Goal: Information Seeking & Learning: Check status

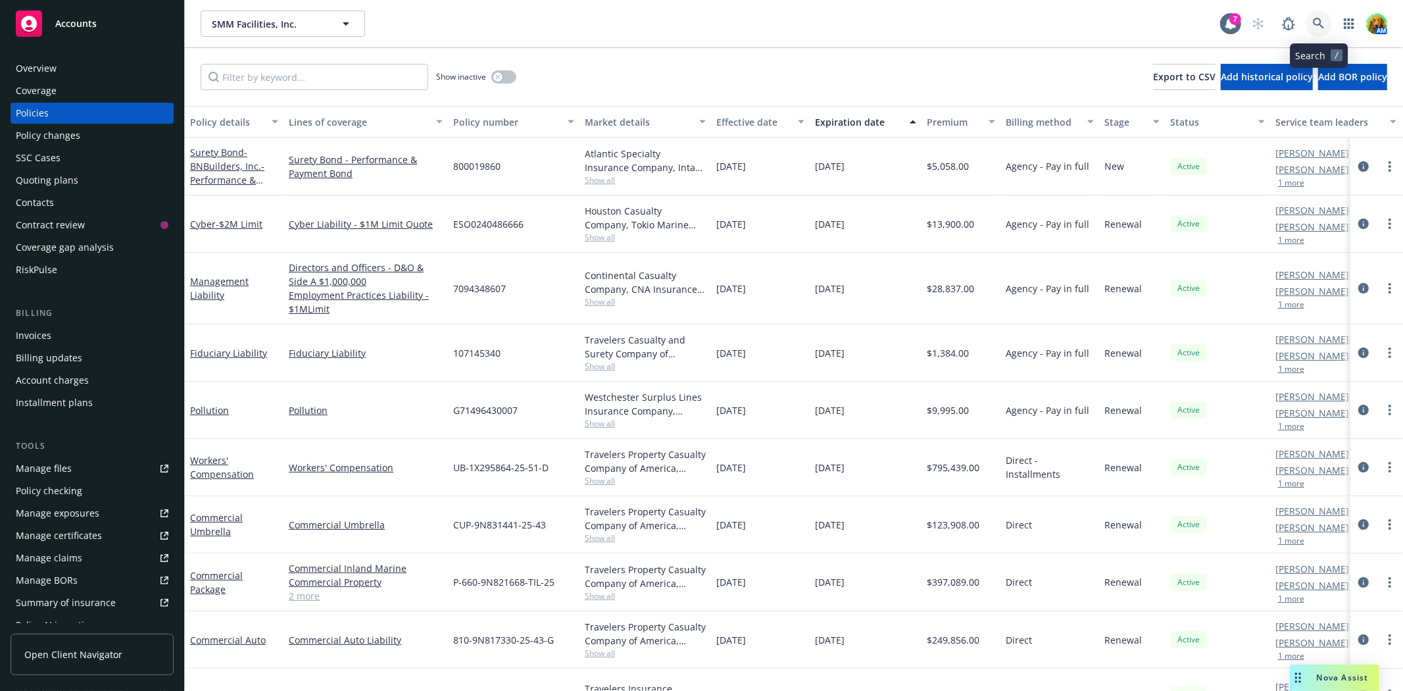
click at [1318, 18] on icon at bounding box center [1318, 23] width 11 height 11
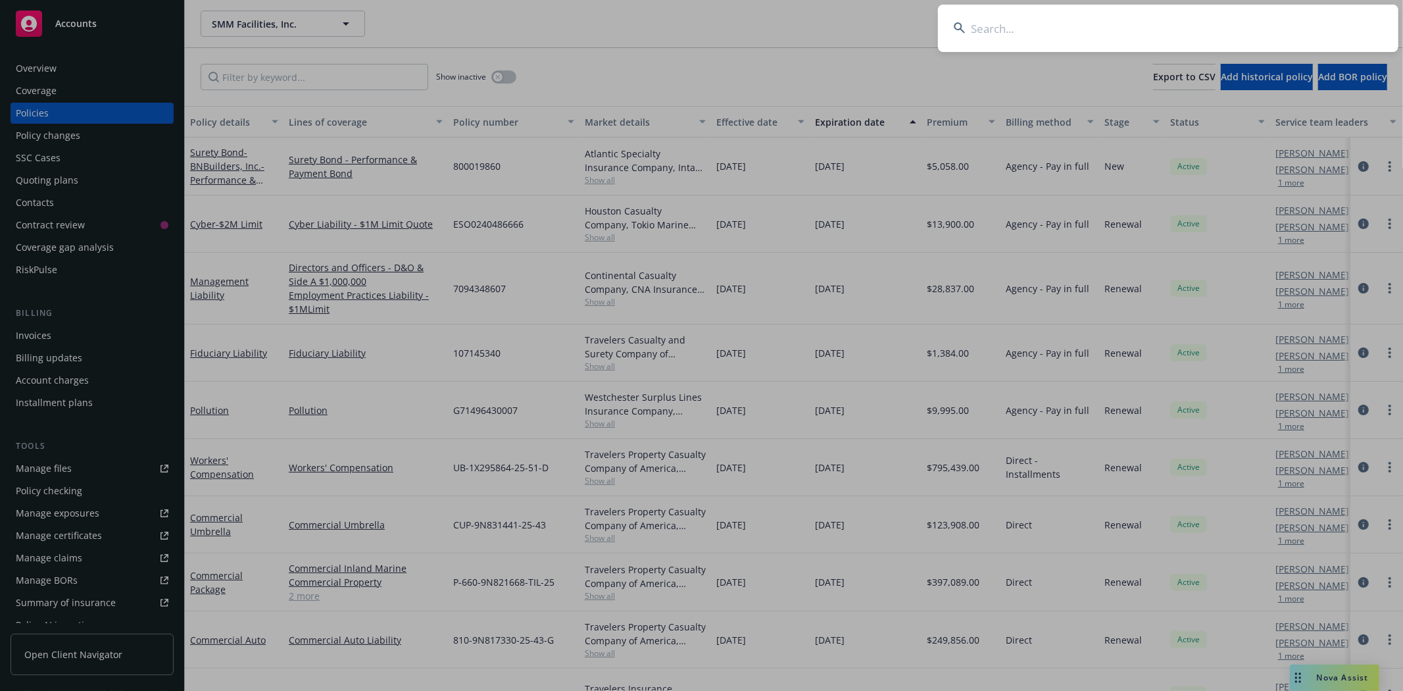
click at [1124, 40] on input at bounding box center [1168, 28] width 460 height 47
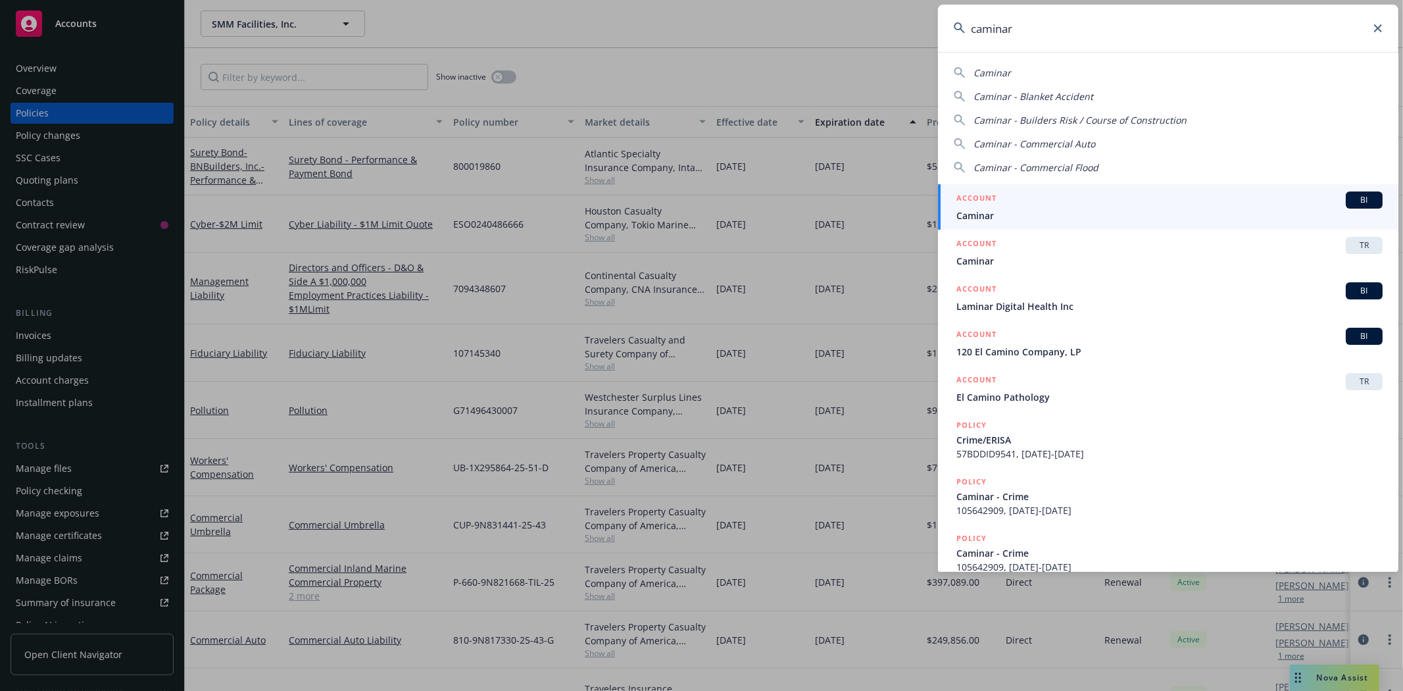
type input "caminar"
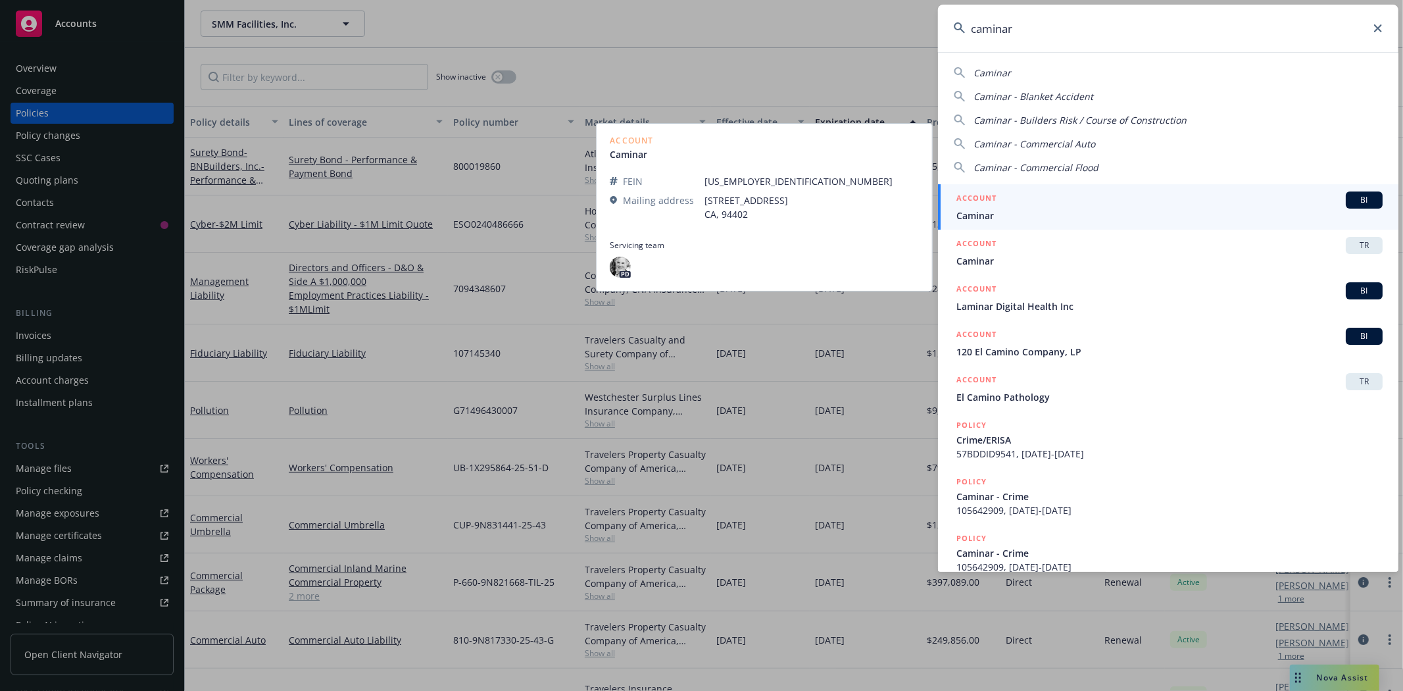
click at [1026, 206] on div "ACCOUNT BI" at bounding box center [1169, 199] width 426 height 17
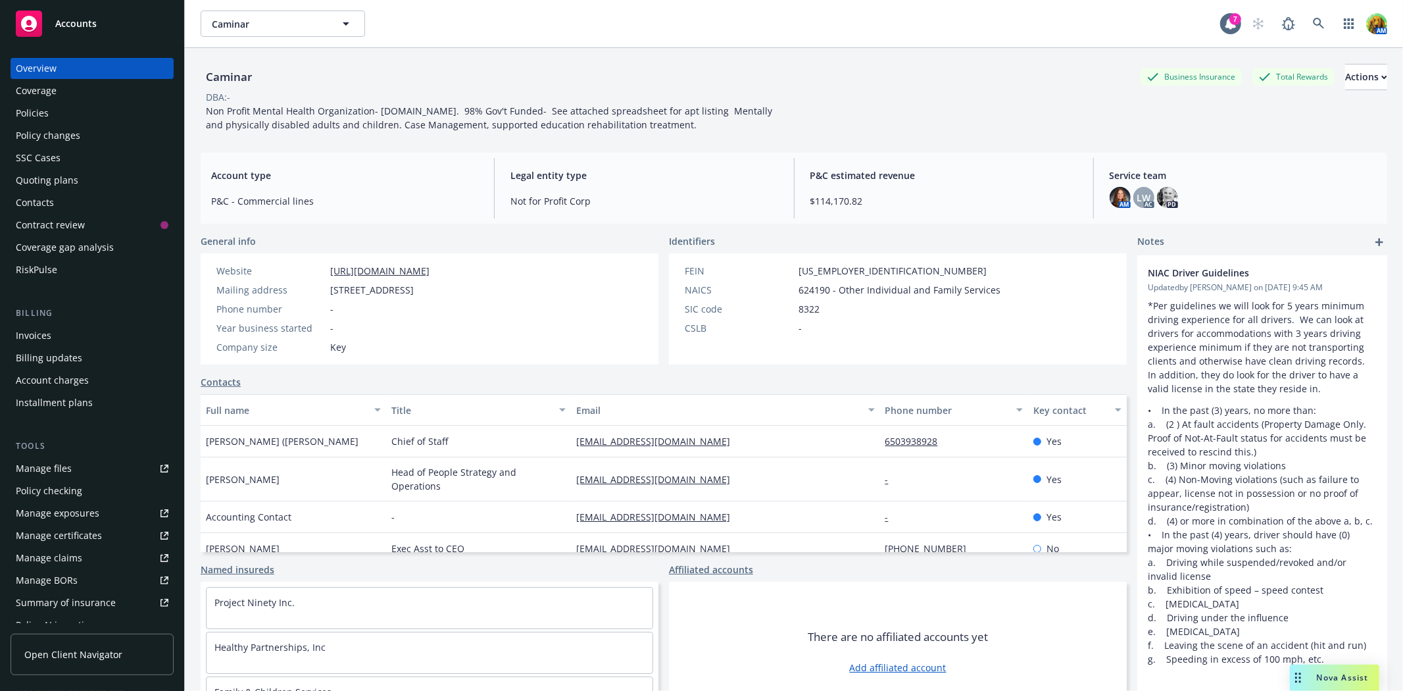
click at [70, 115] on div "Policies" at bounding box center [92, 113] width 153 height 21
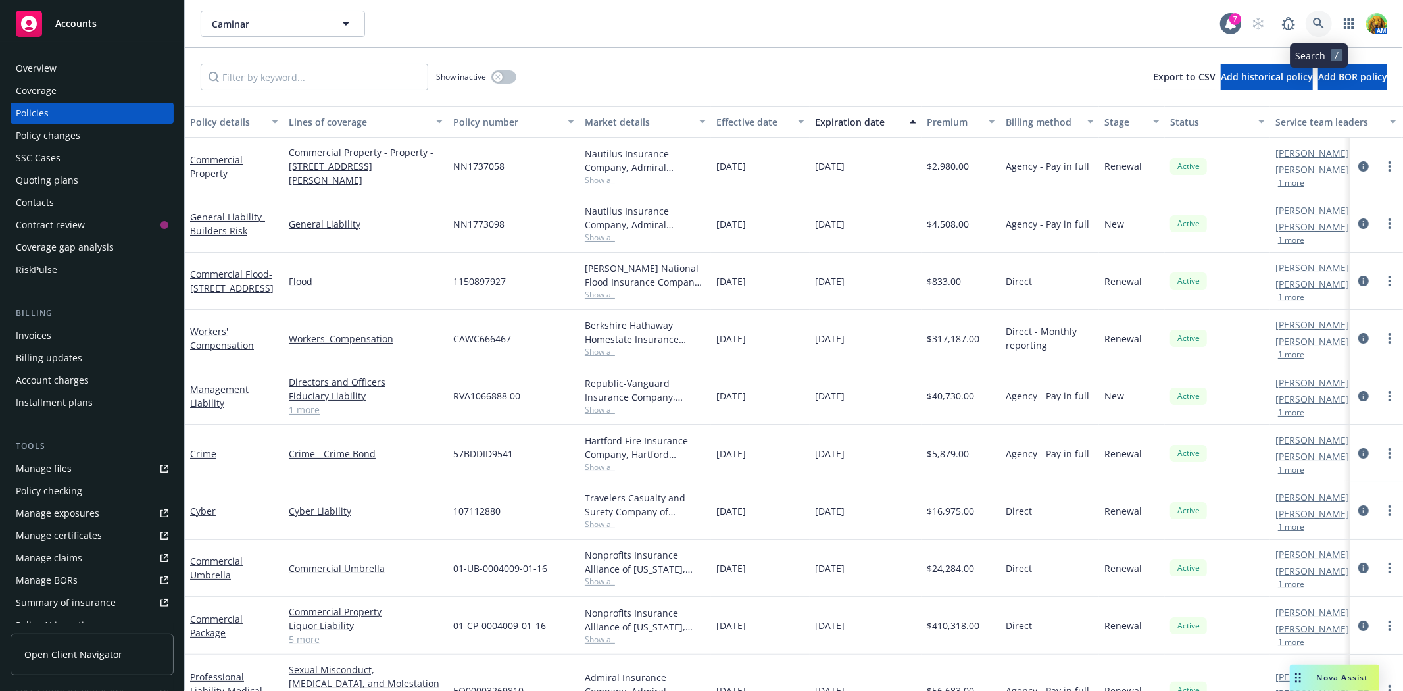
click at [1321, 20] on icon at bounding box center [1319, 24] width 12 height 12
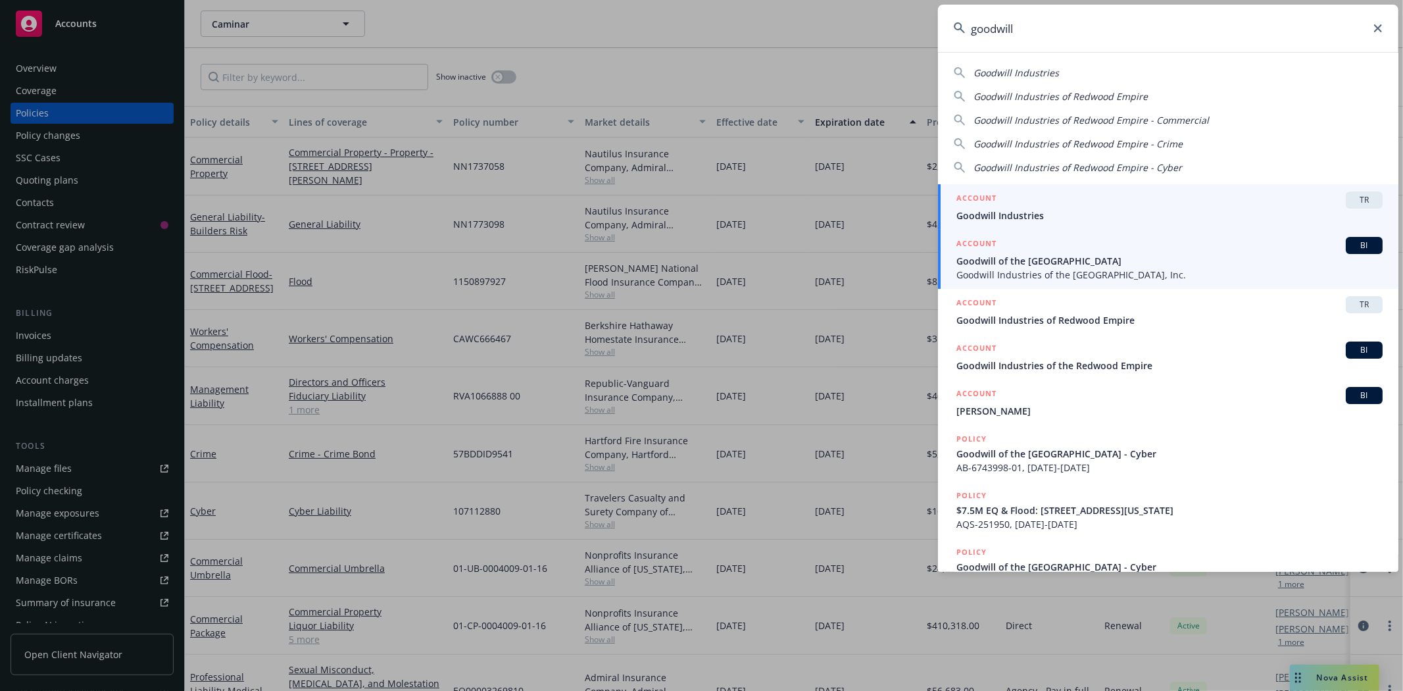
type input "goodwill"
click at [1015, 259] on span "Goodwill of the [GEOGRAPHIC_DATA]" at bounding box center [1169, 261] width 426 height 14
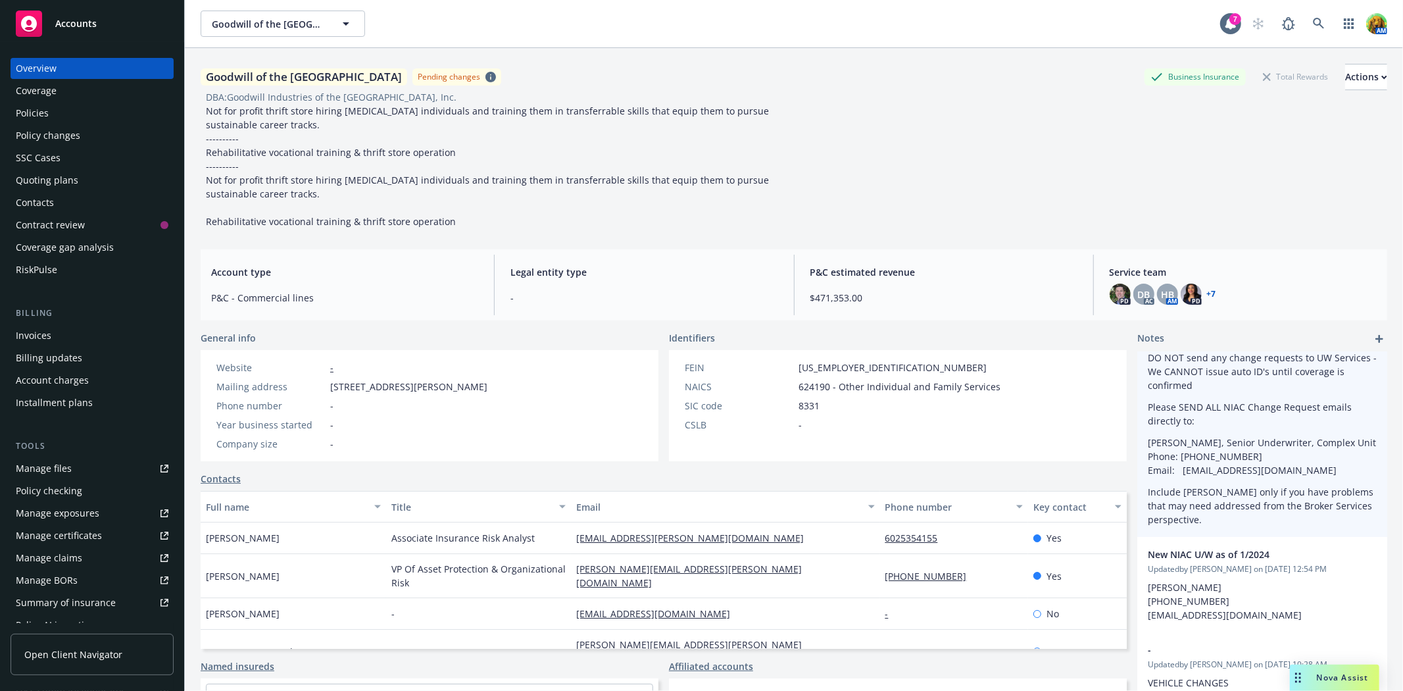
scroll to position [73, 0]
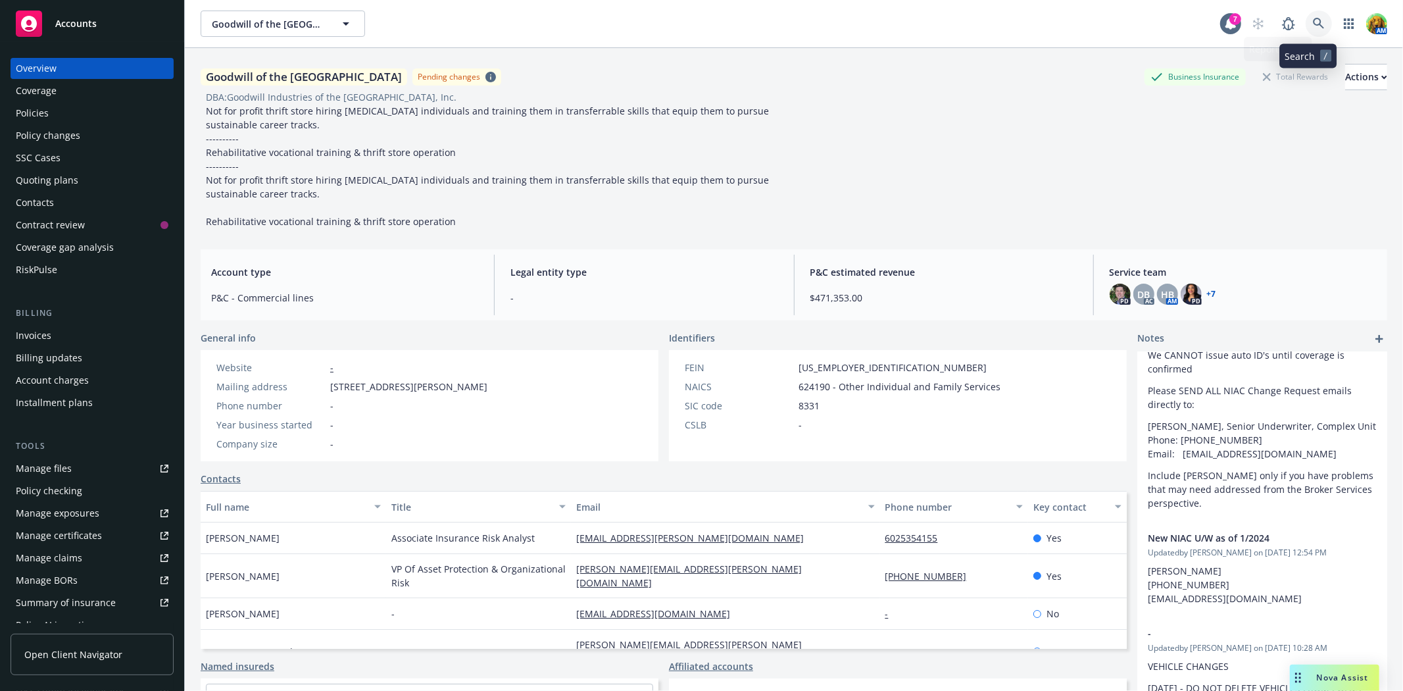
click at [1313, 21] on icon at bounding box center [1319, 24] width 12 height 12
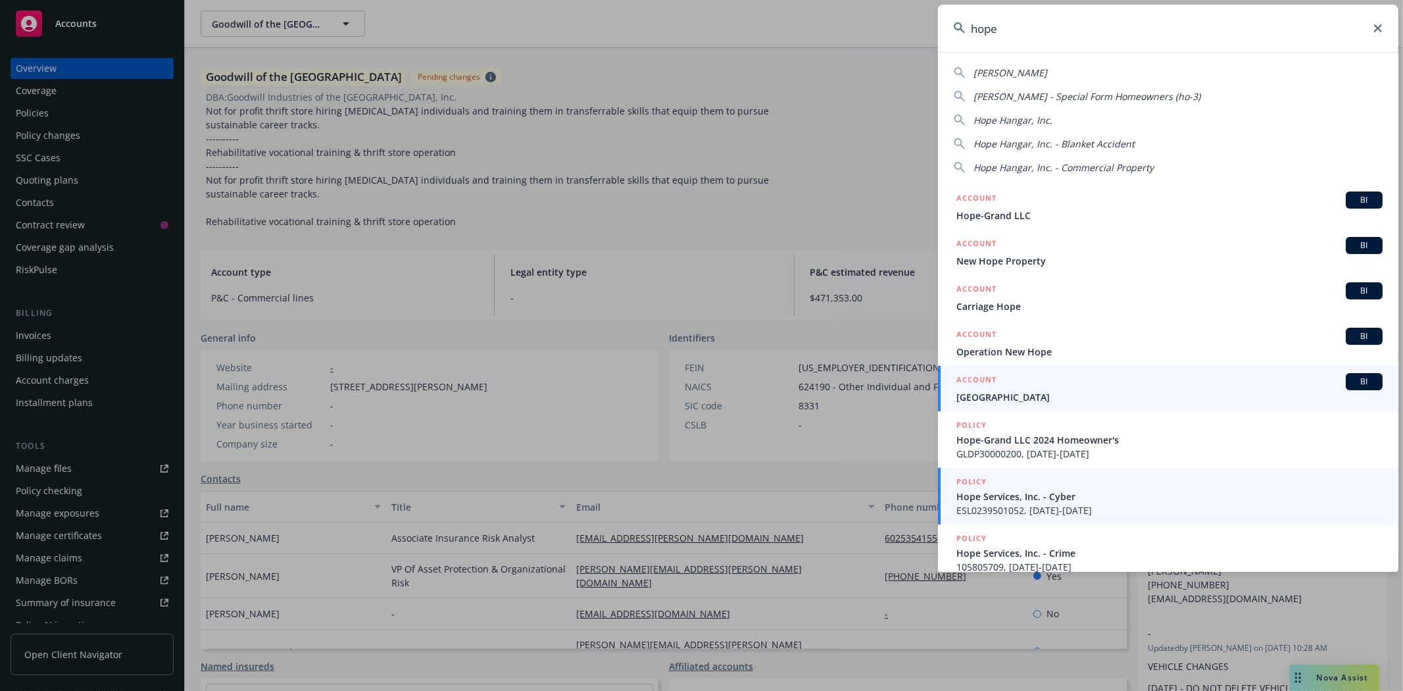
type input "hope"
click at [1043, 495] on span "Hope Services, Inc. - Cyber" at bounding box center [1169, 496] width 426 height 14
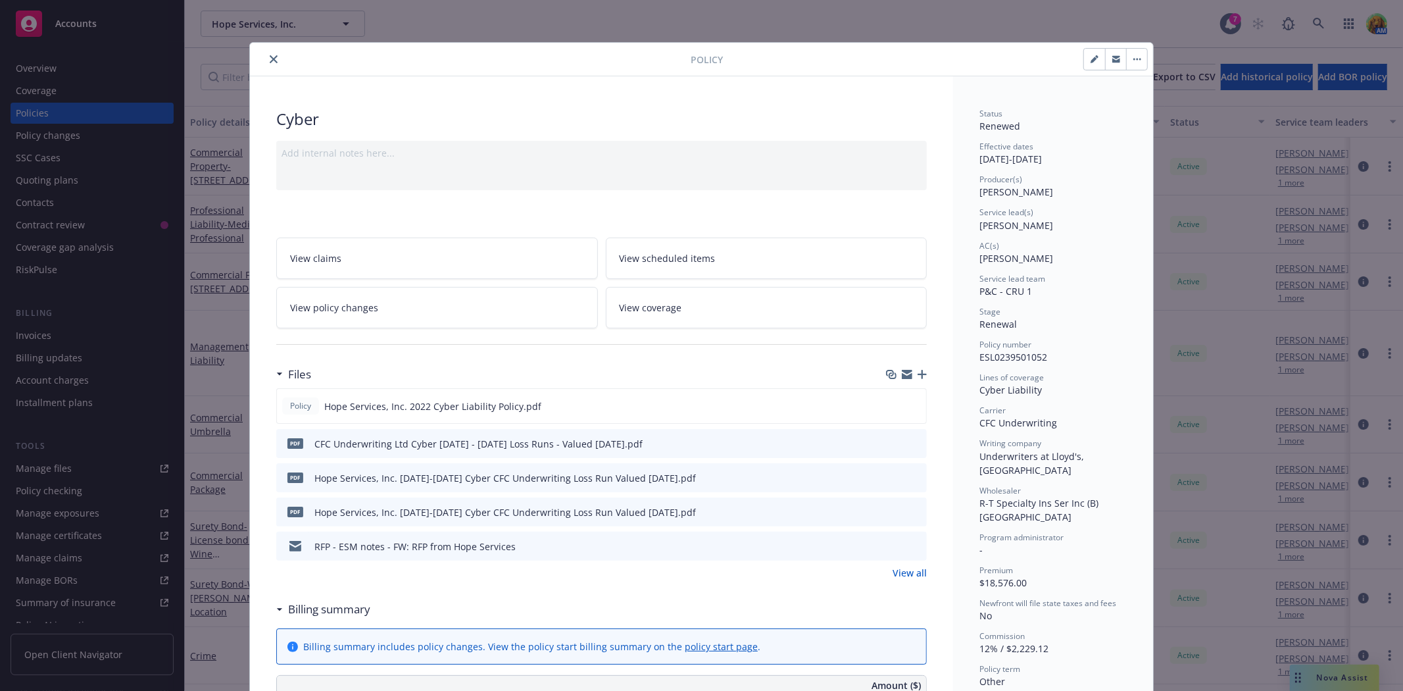
click at [270, 62] on icon "close" at bounding box center [274, 59] width 8 height 8
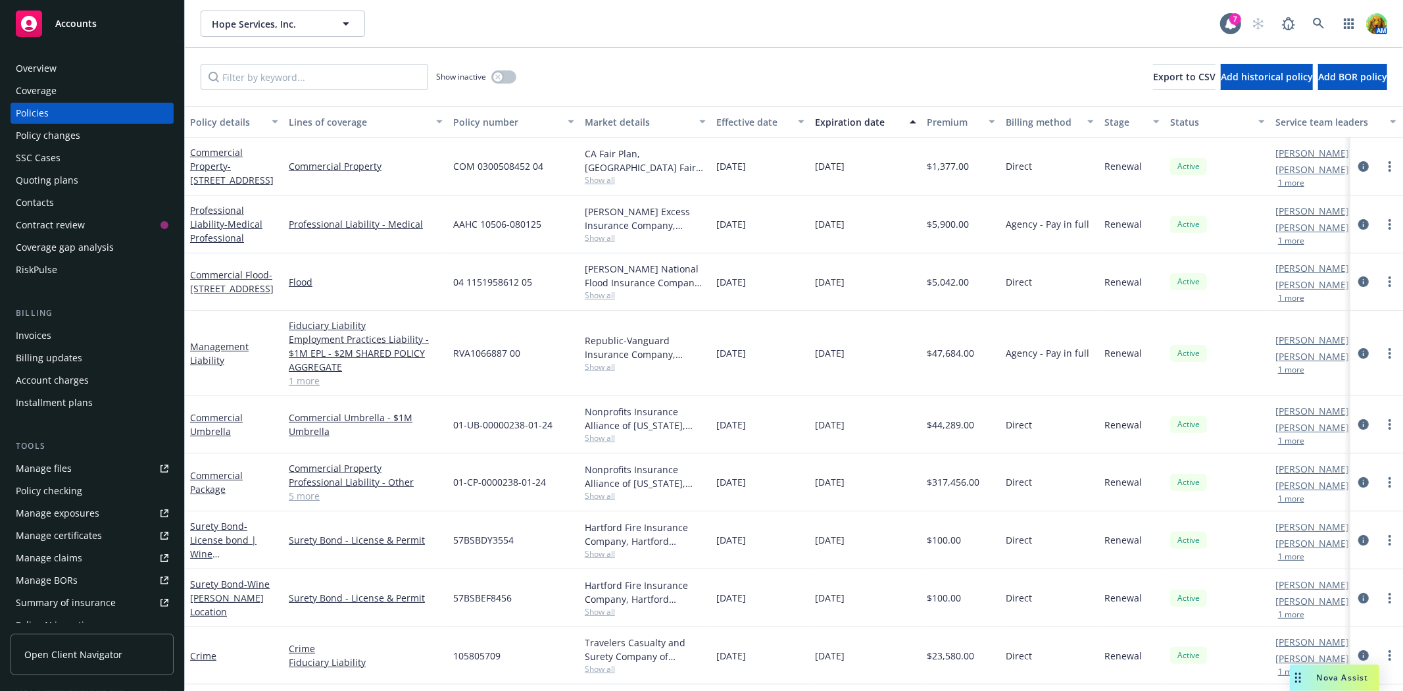
click at [25, 66] on div "Overview" at bounding box center [36, 68] width 41 height 21
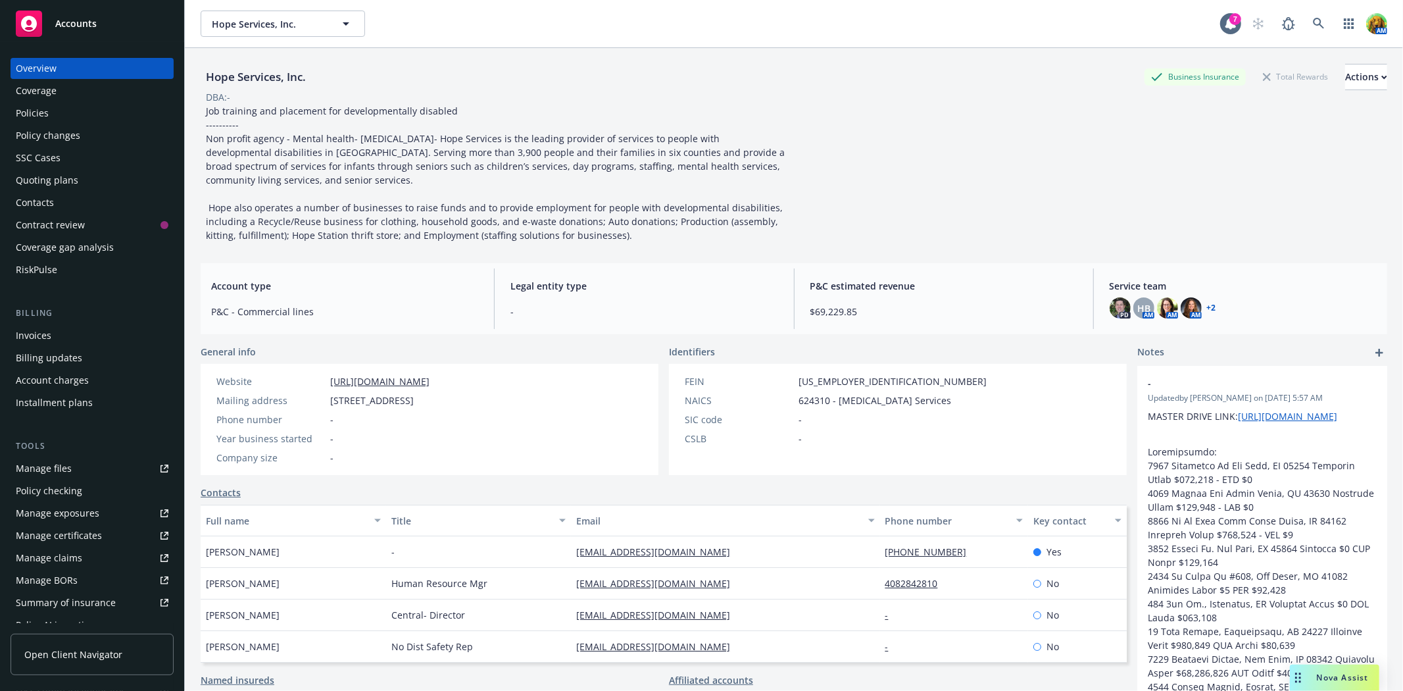
click at [64, 117] on div "Policies" at bounding box center [92, 113] width 153 height 21
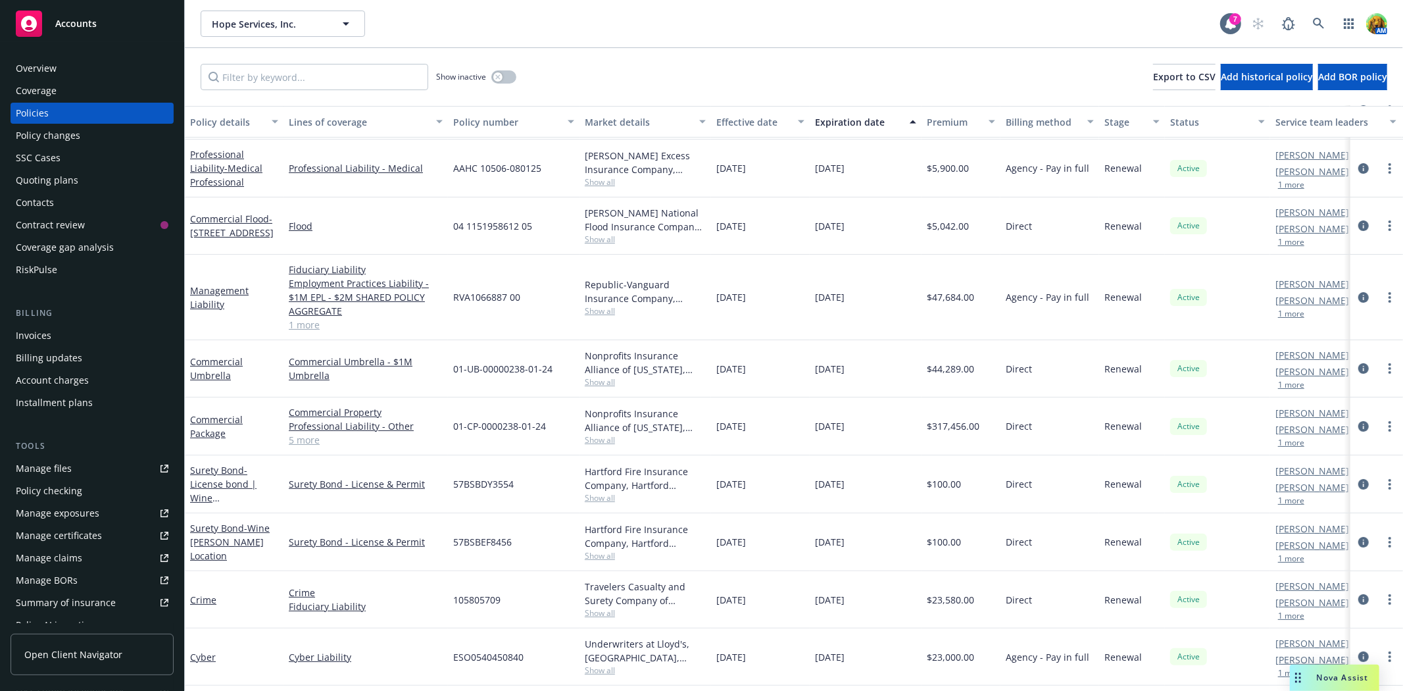
scroll to position [73, 0]
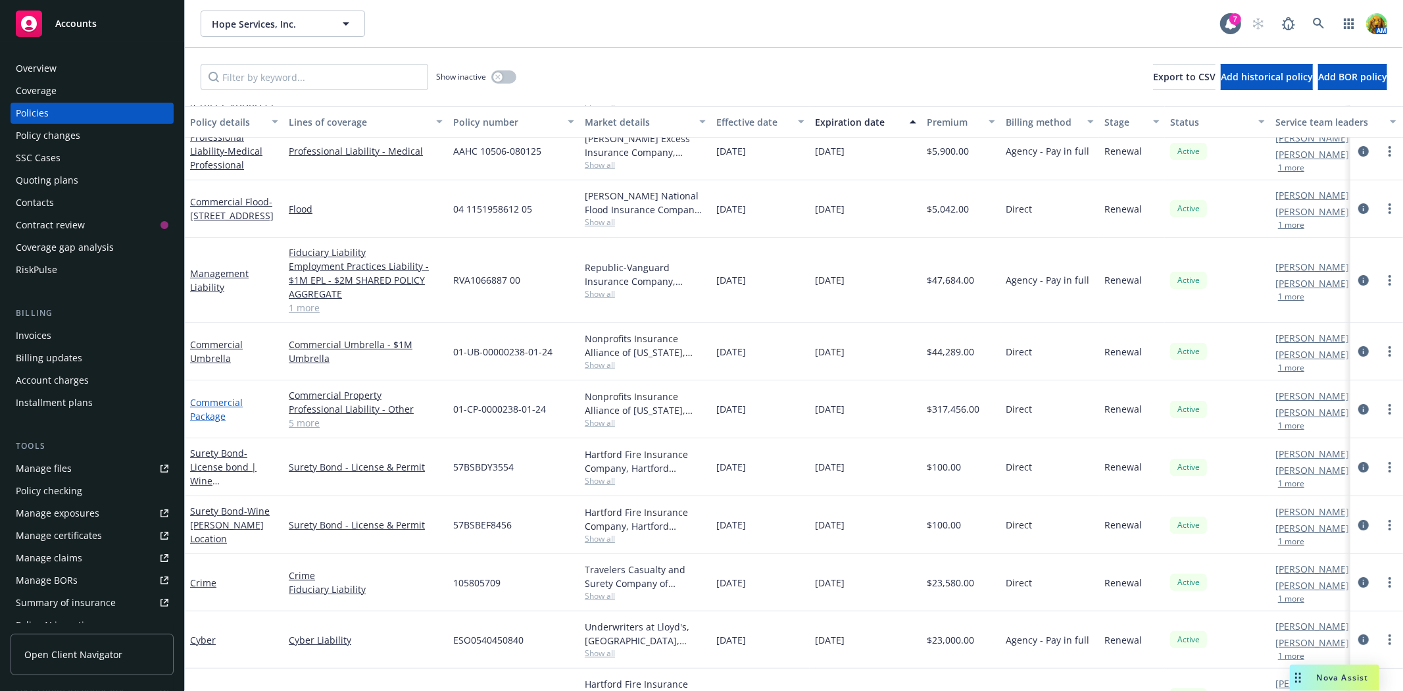
click at [207, 403] on link "Commercial Package" at bounding box center [216, 409] width 53 height 26
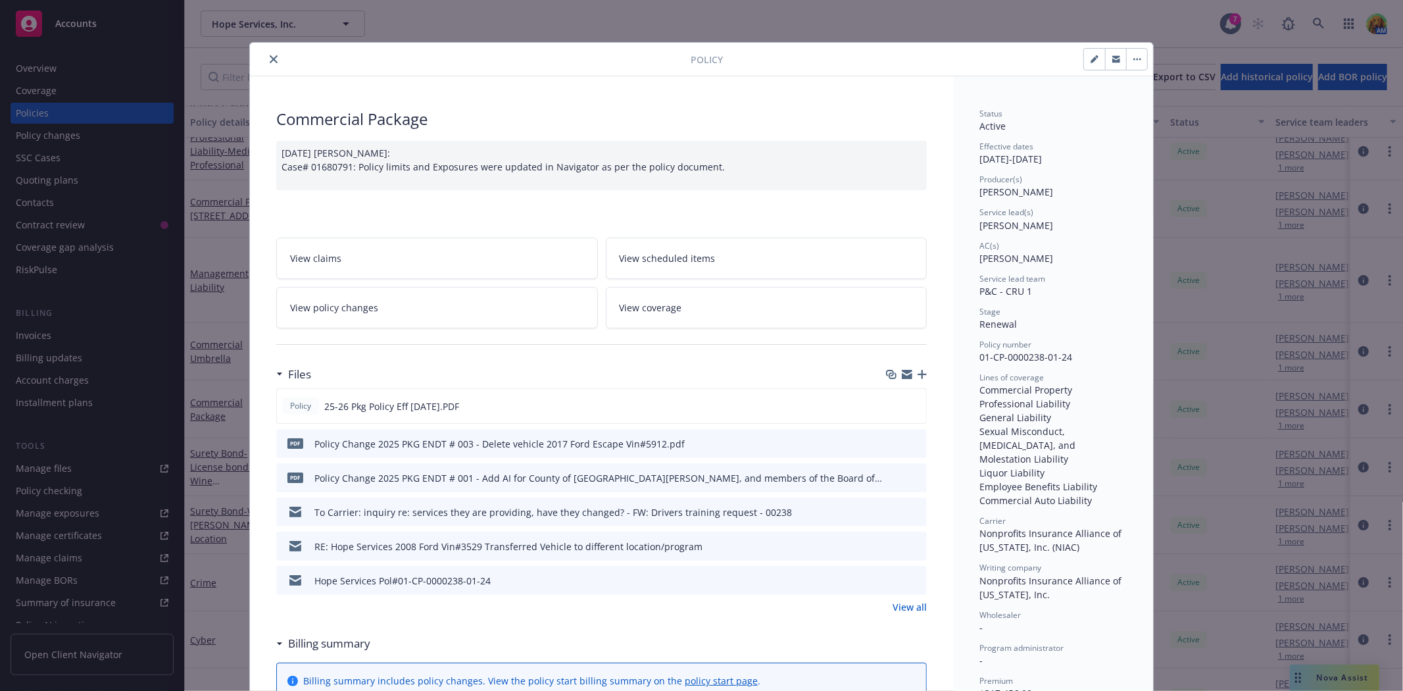
click at [270, 61] on icon "close" at bounding box center [274, 59] width 8 height 8
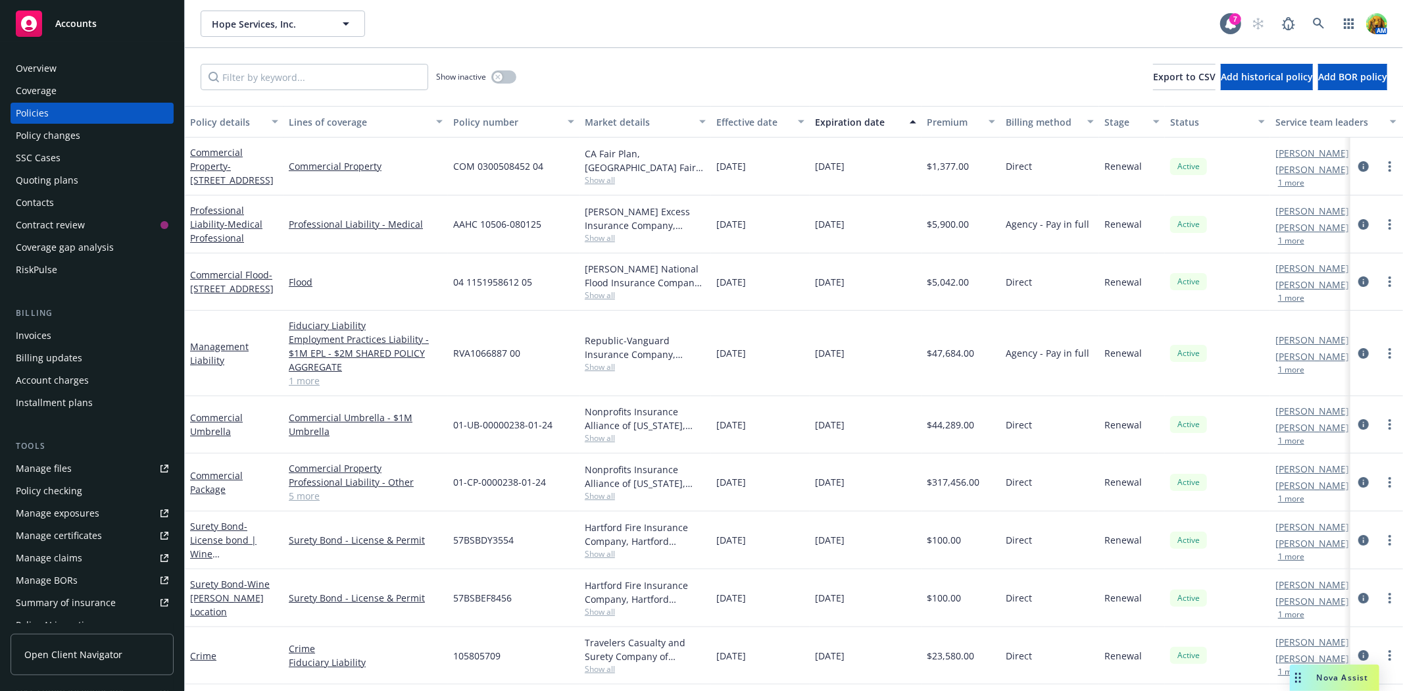
click at [22, 72] on div "Overview" at bounding box center [36, 68] width 41 height 21
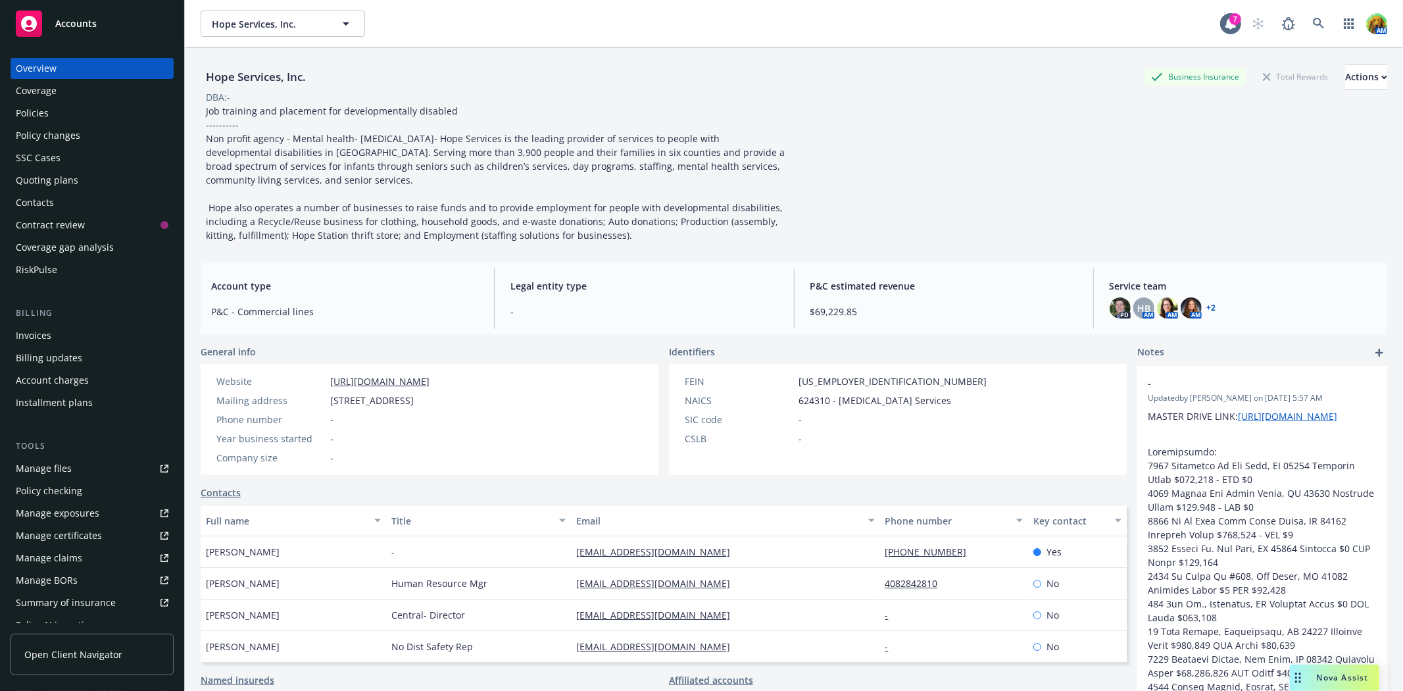
click at [1045, 597] on div "No" at bounding box center [1077, 584] width 99 height 32
click at [1313, 28] on icon at bounding box center [1319, 24] width 12 height 12
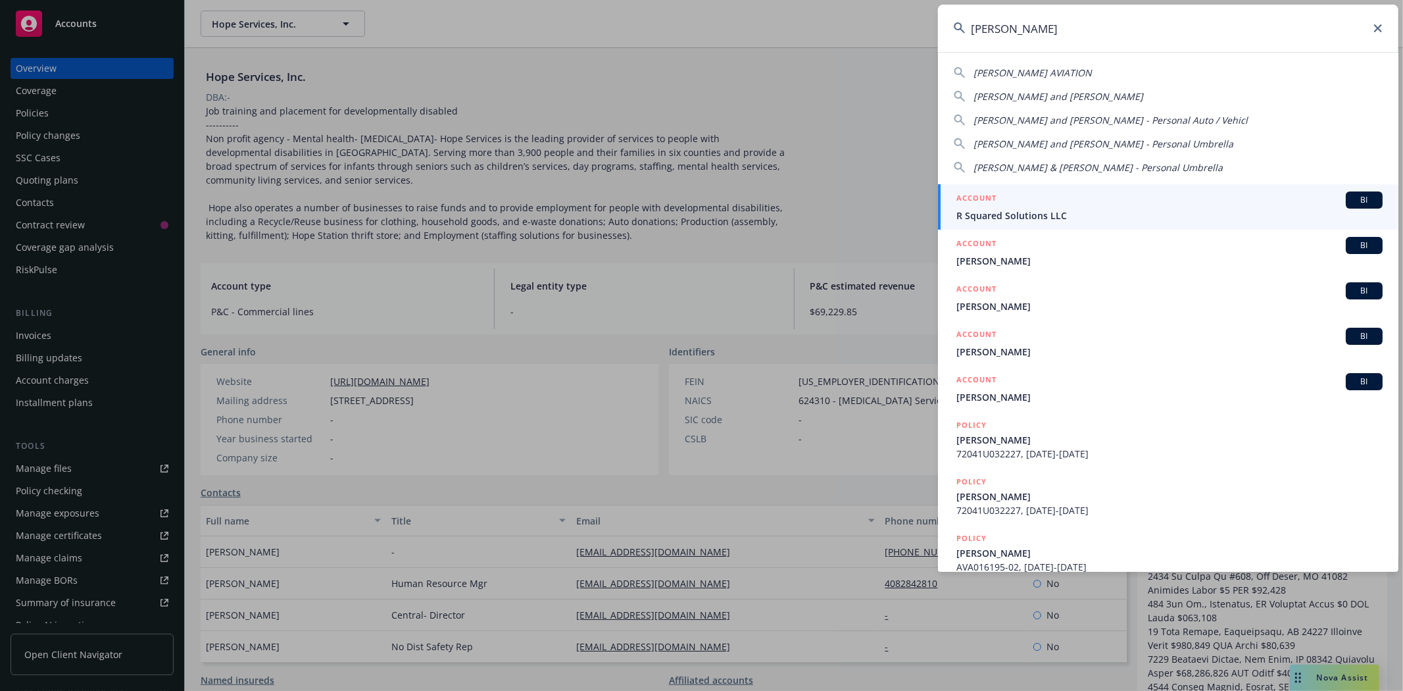
drag, startPoint x: 1031, startPoint y: 30, endPoint x: 816, endPoint y: -3, distance: 217.5
click at [816, 0] on html "Accounts Overview Coverage Policies Policy changes SSC Cases Quoting plans Cont…" at bounding box center [701, 345] width 1403 height 691
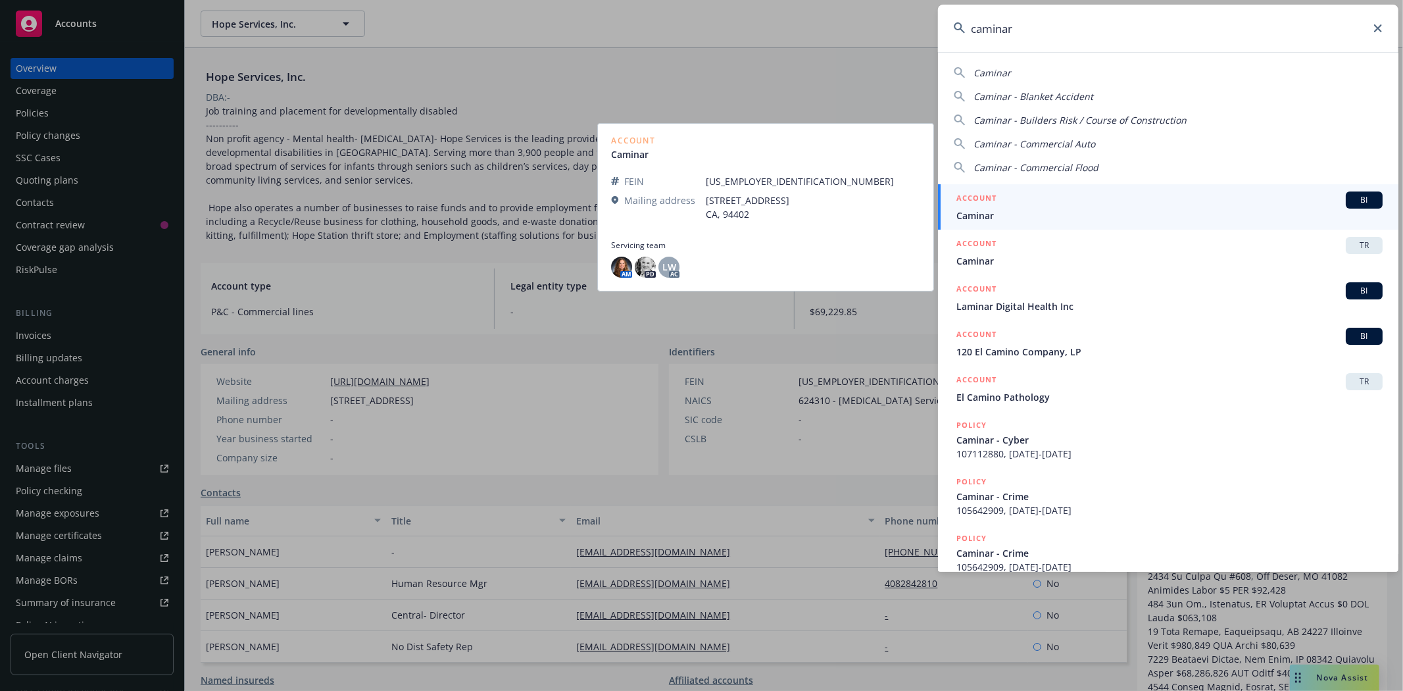
type input "caminar"
click at [983, 209] on span "Caminar" at bounding box center [1169, 216] width 426 height 14
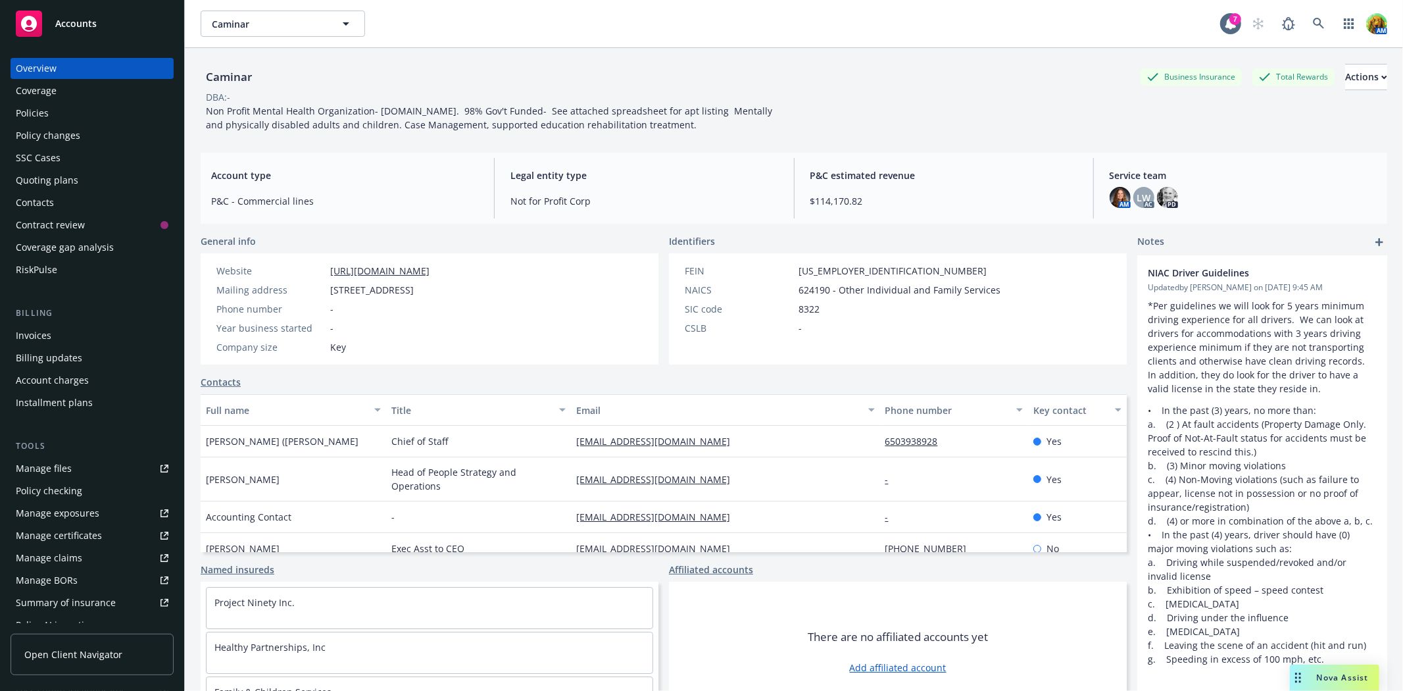
click at [60, 110] on div "Policies" at bounding box center [92, 113] width 153 height 21
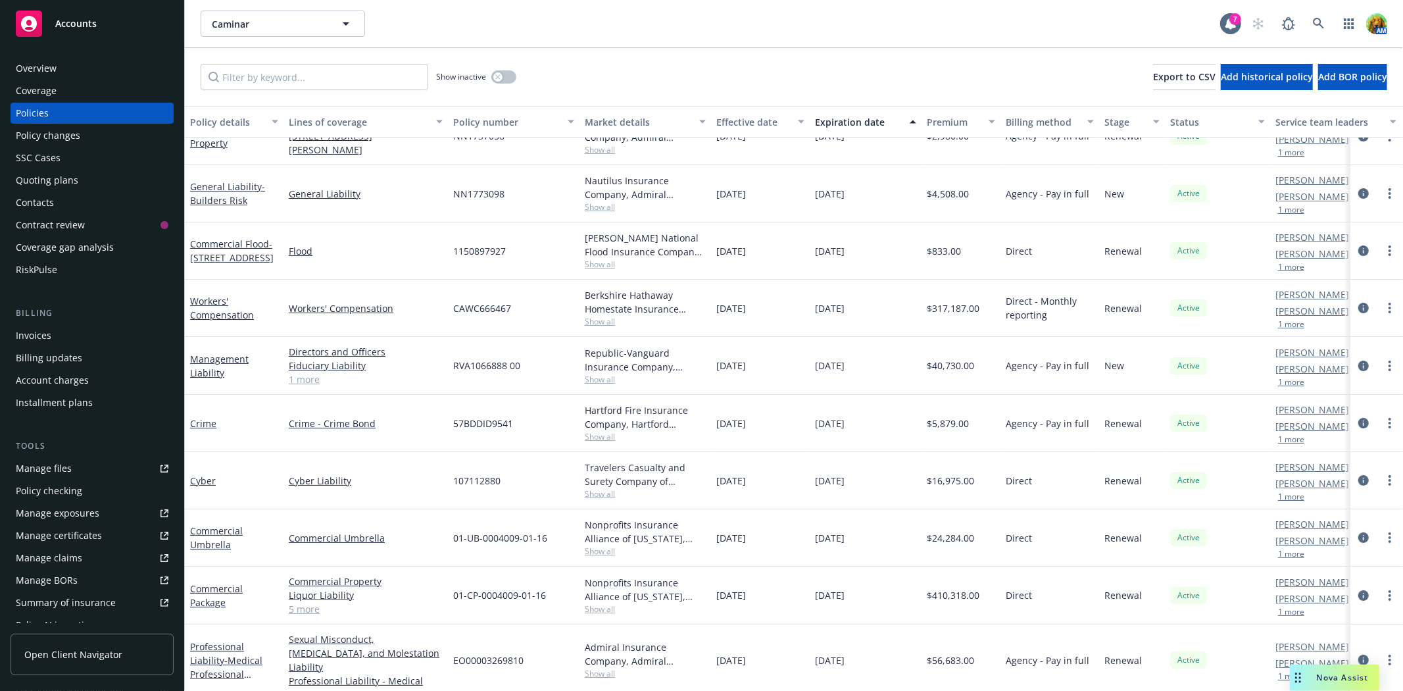
scroll to position [34, 0]
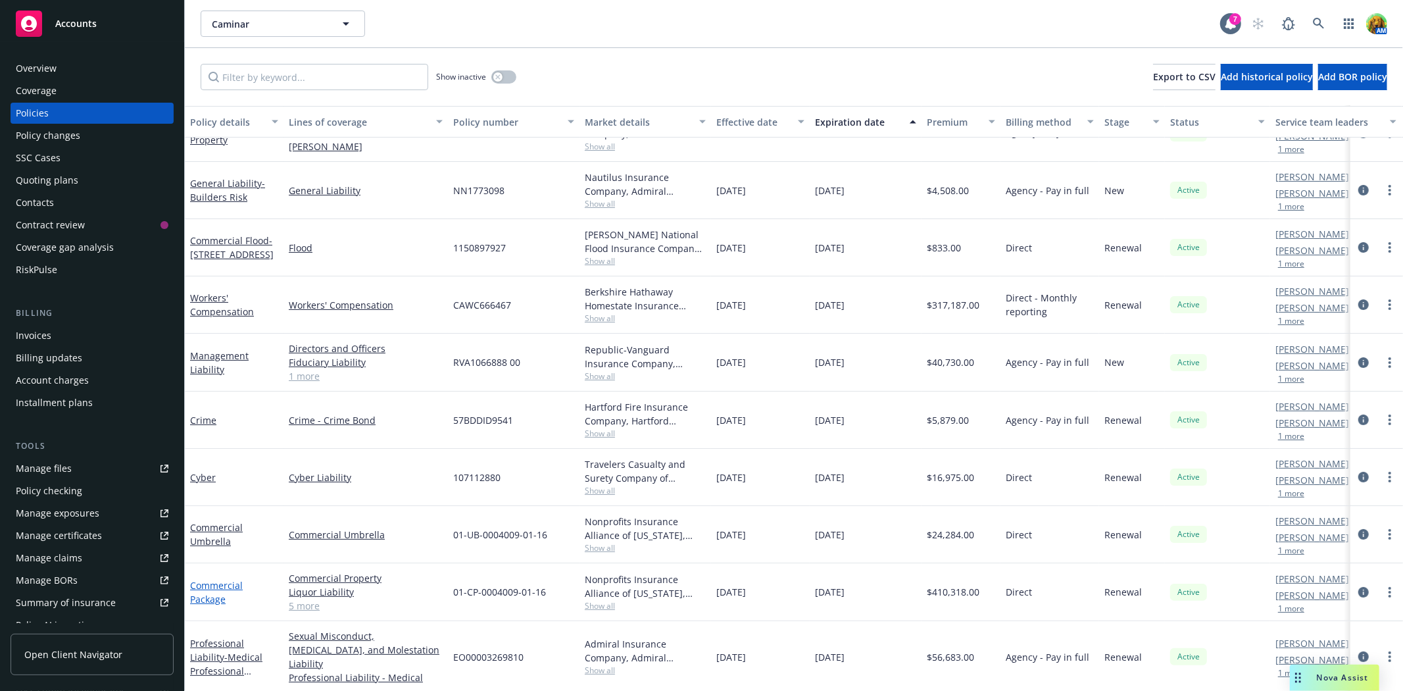
click at [218, 587] on link "Commercial Package" at bounding box center [216, 592] width 53 height 26
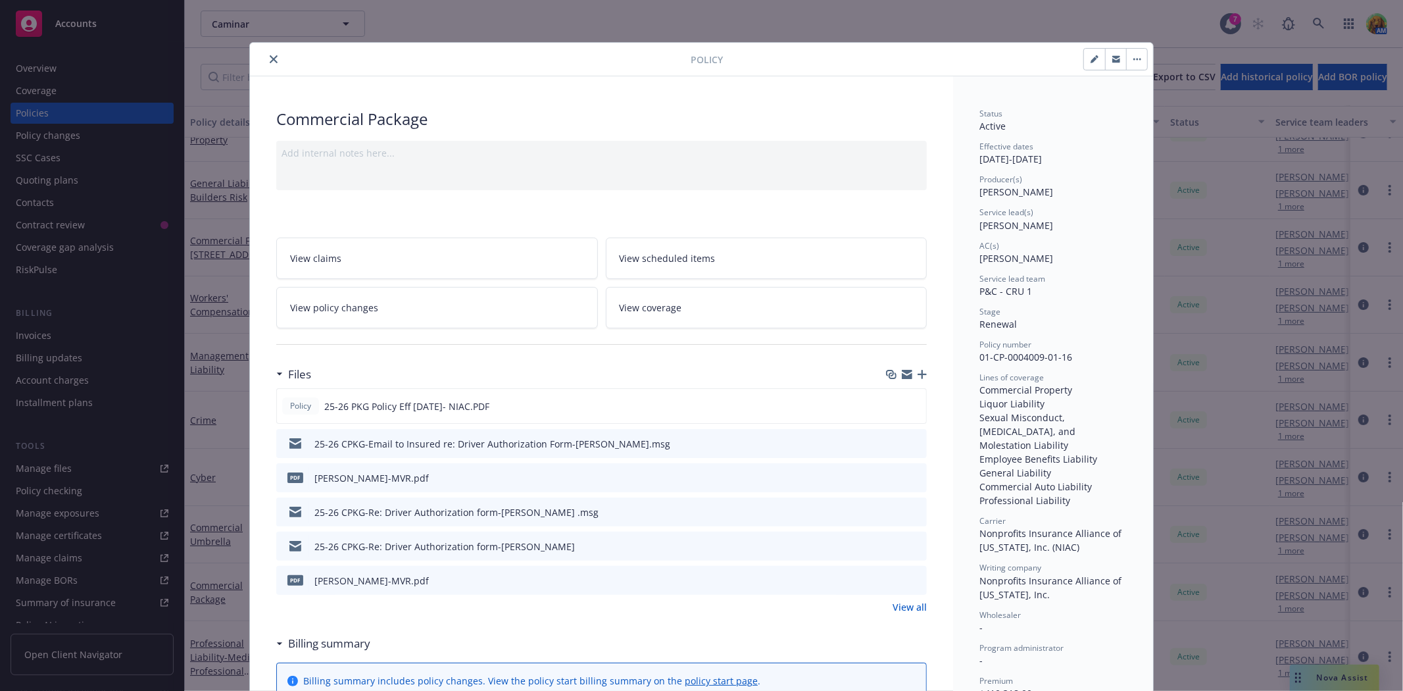
click at [457, 304] on link "View policy changes" at bounding box center [437, 307] width 322 height 41
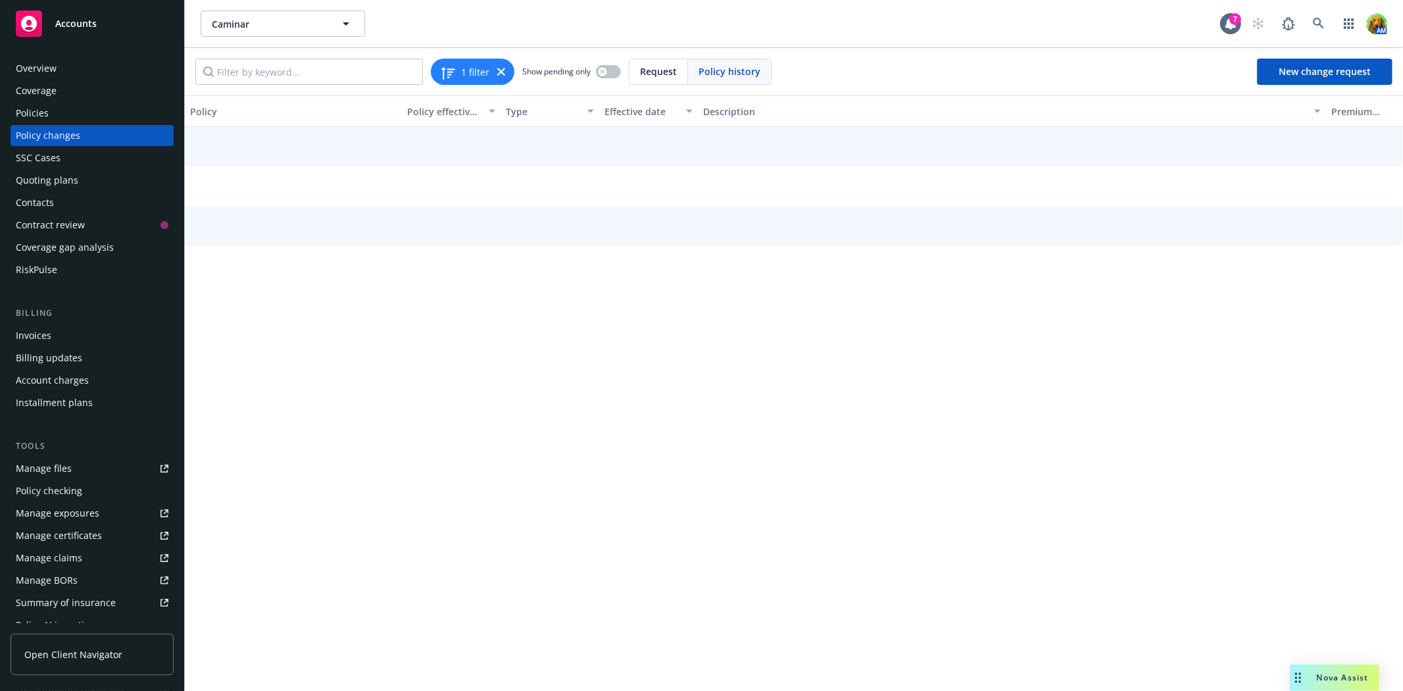
click at [668, 67] on span "Request" at bounding box center [658, 71] width 37 height 14
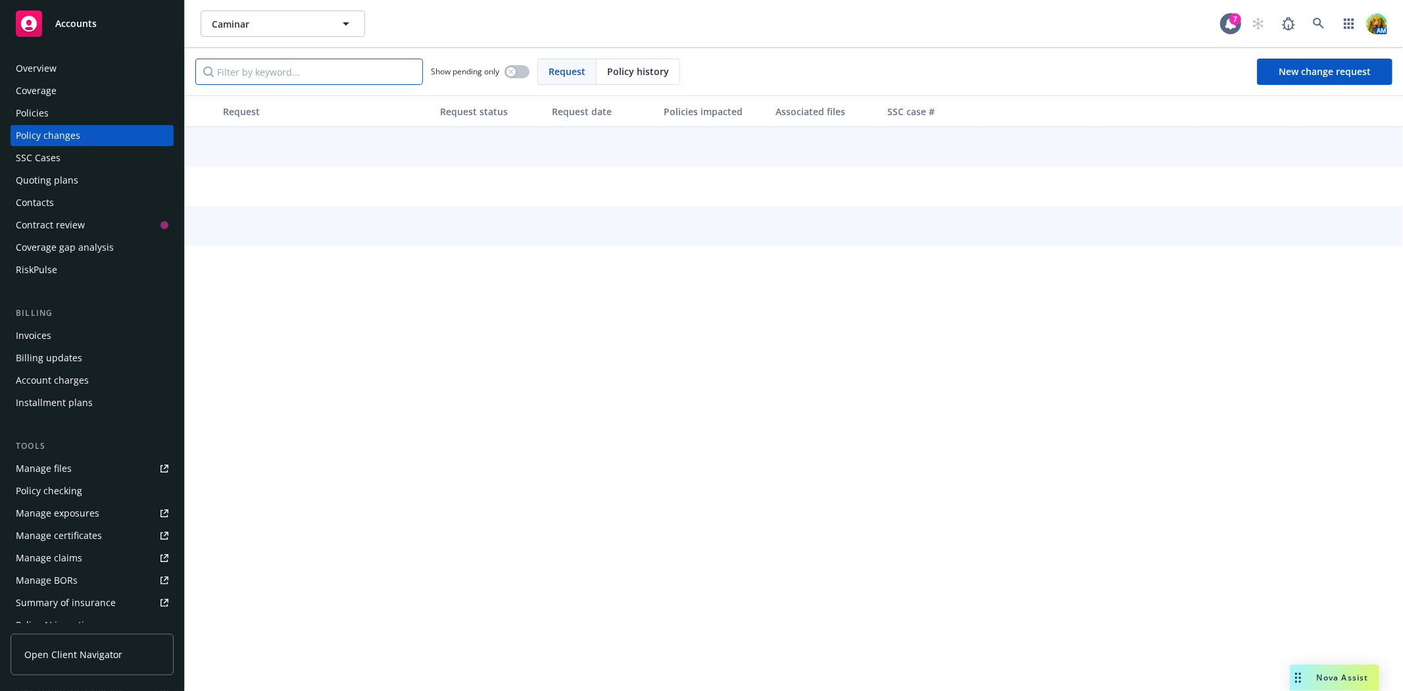
click at [362, 72] on input "Filter by keyword..." at bounding box center [309, 72] width 228 height 26
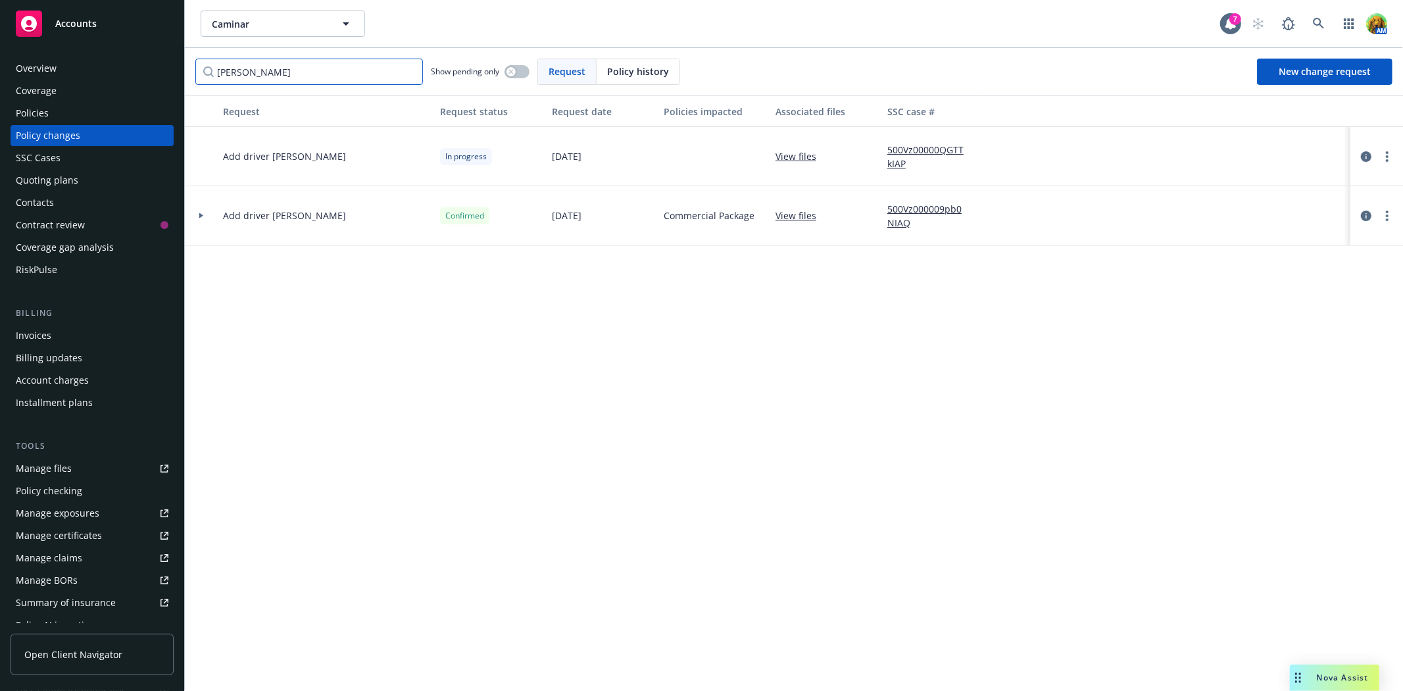
type input "[PERSON_NAME]"
click at [1319, 22] on icon at bounding box center [1319, 24] width 12 height 12
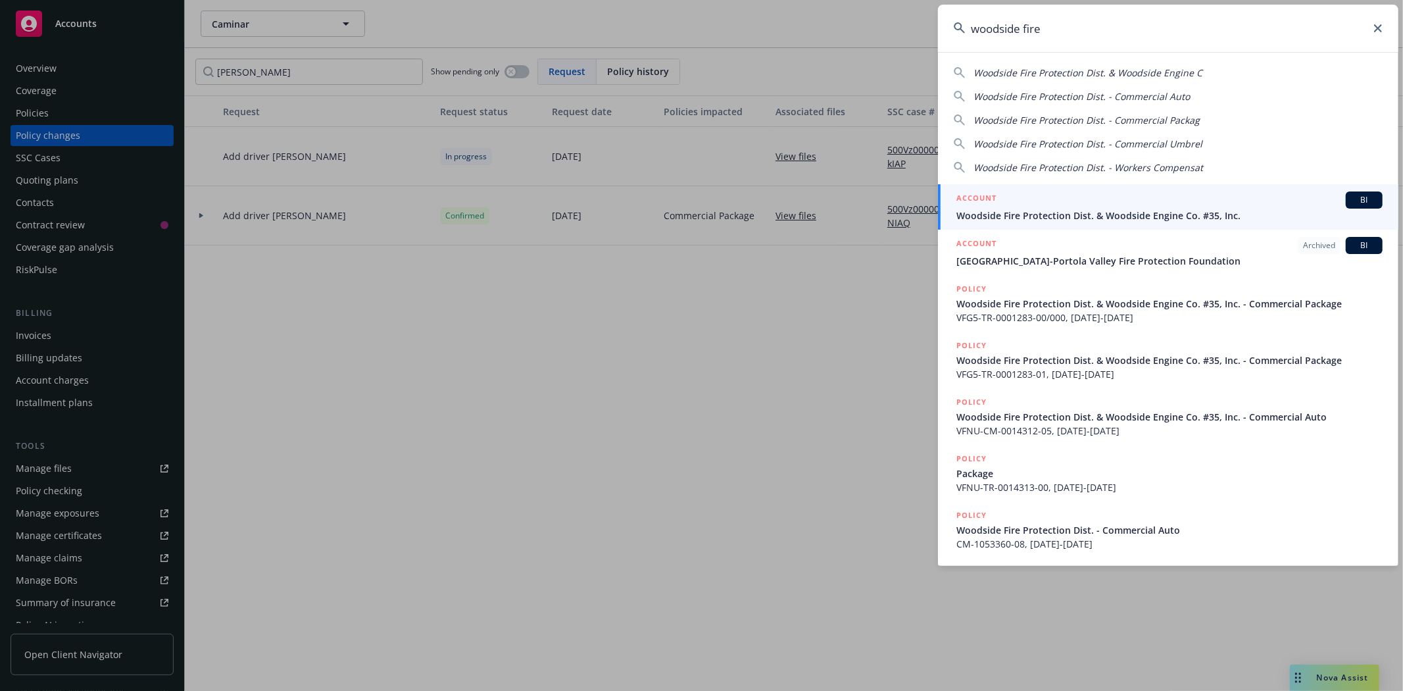
type input "woodside fire"
click at [1060, 213] on span "Woodside Fire Protection Dist. & Woodside Engine Co. #35, Inc." at bounding box center [1169, 216] width 426 height 14
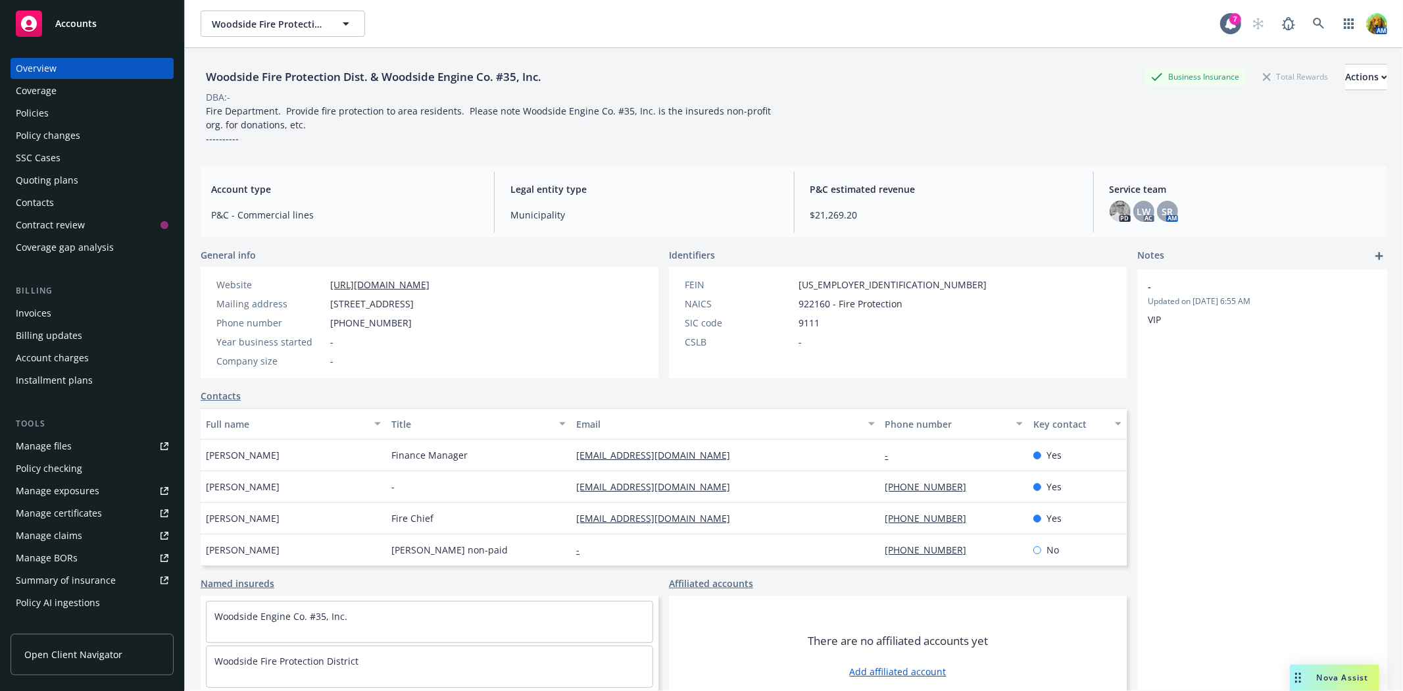
click at [34, 134] on div "Policy changes" at bounding box center [48, 135] width 64 height 21
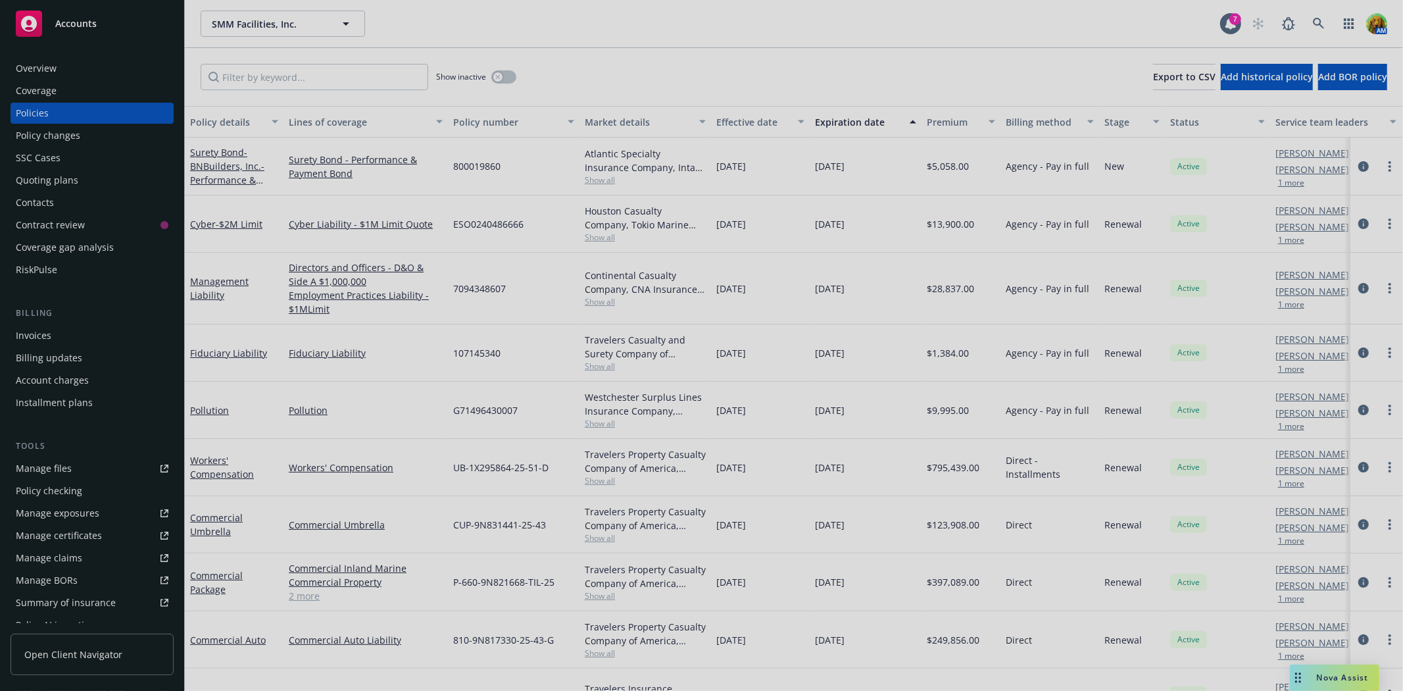
scroll to position [73, 0]
